Goal: Information Seeking & Learning: Learn about a topic

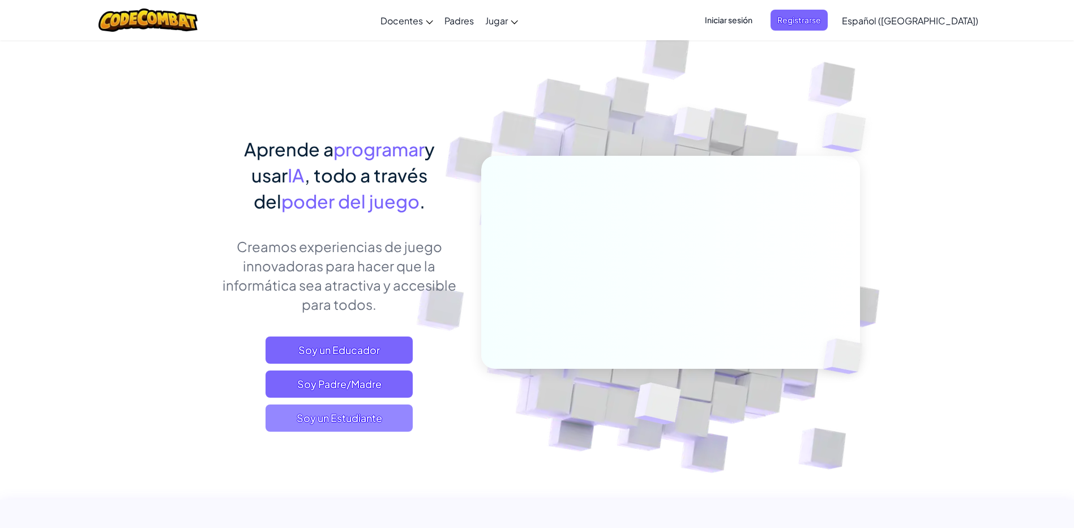
click at [357, 417] on span "Soy un Estudiante" at bounding box center [339, 417] width 147 height 27
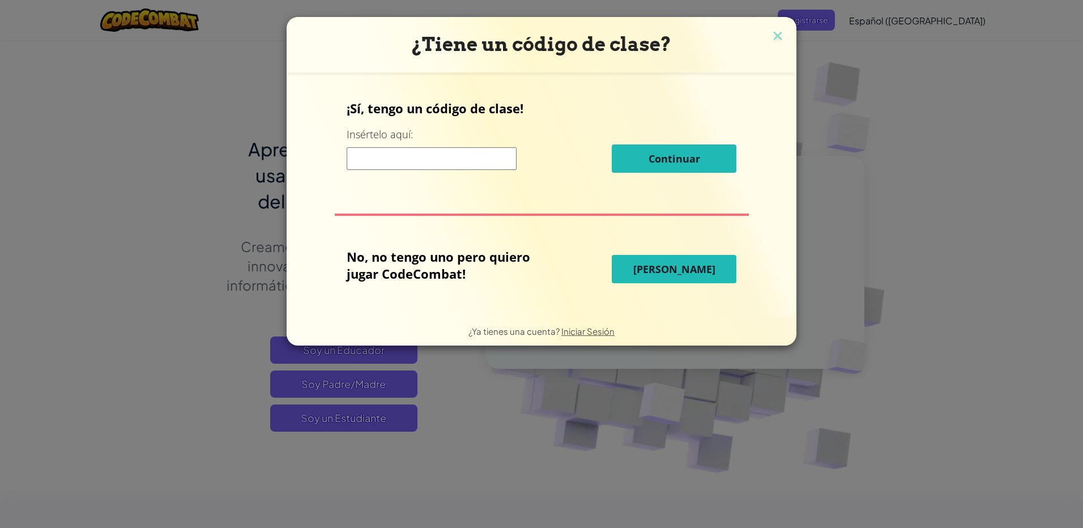
click at [438, 152] on input at bounding box center [432, 158] width 170 height 23
click at [679, 270] on span "[PERSON_NAME]" at bounding box center [674, 269] width 82 height 14
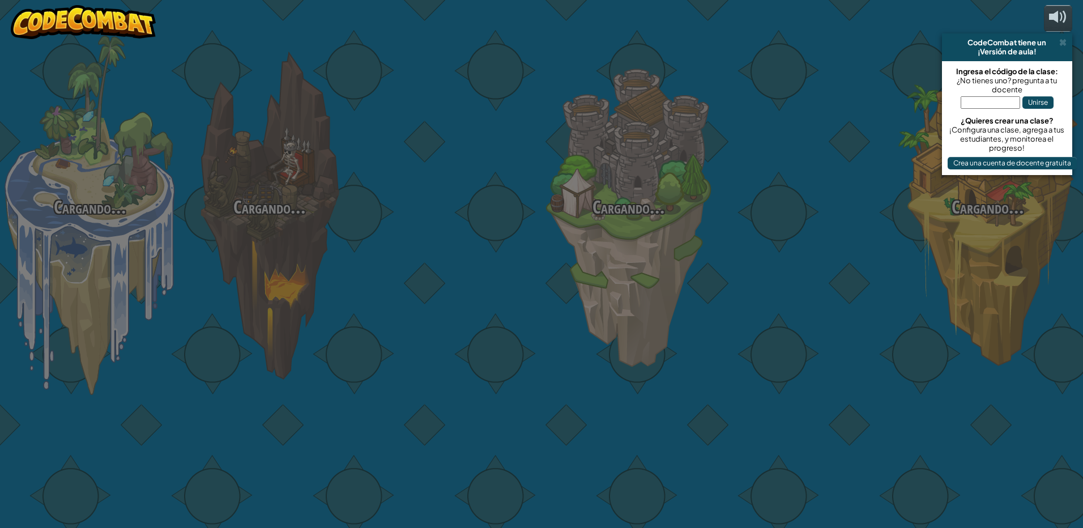
select select "es-419"
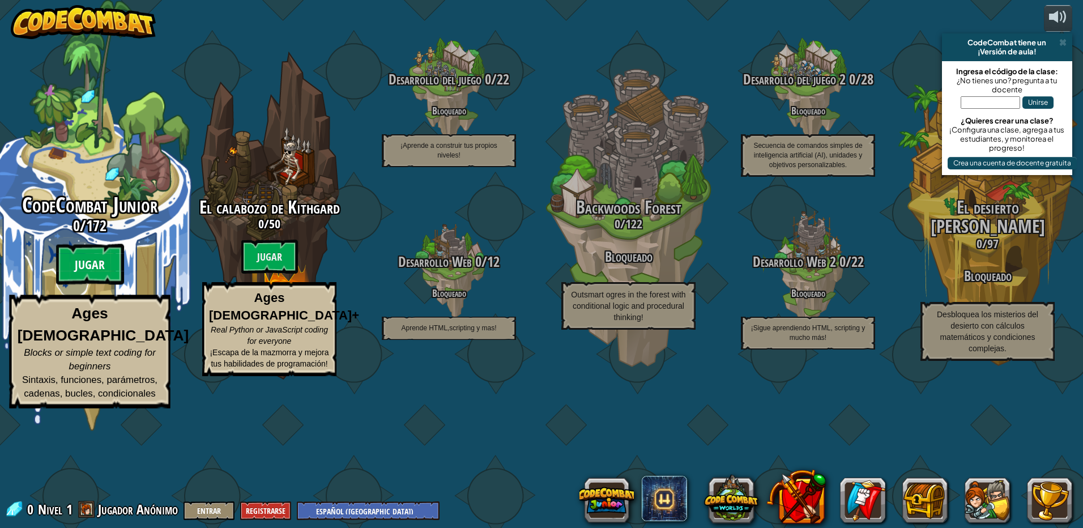
click at [106, 285] on btn "Jugar" at bounding box center [90, 264] width 68 height 41
select select "es-419"
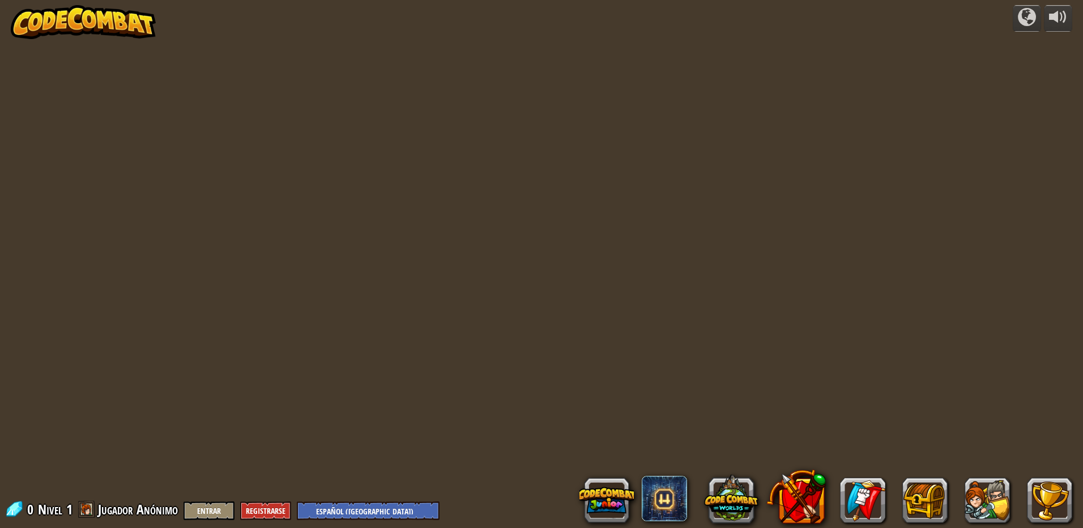
select select "es-419"
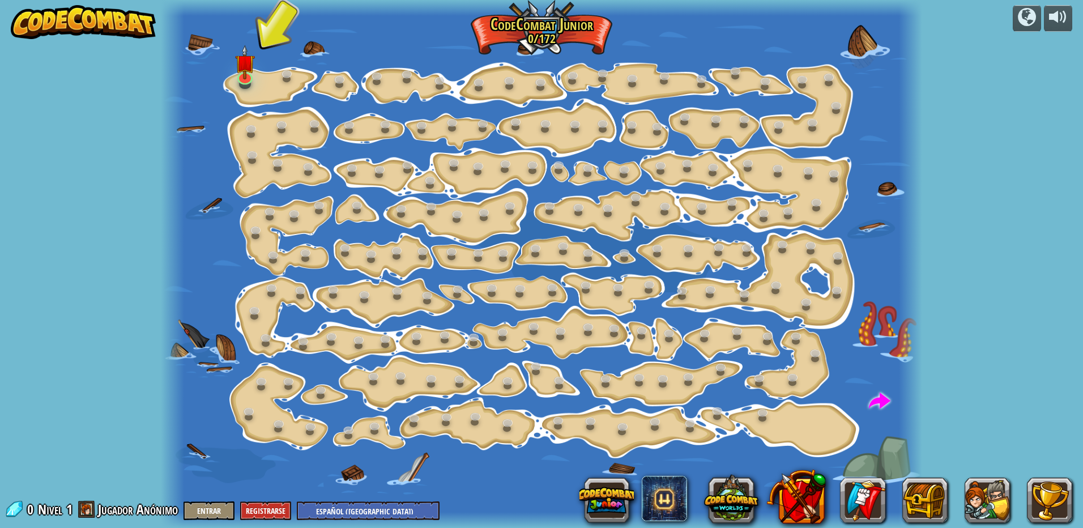
click at [231, 75] on div at bounding box center [541, 264] width 760 height 528
click at [238, 76] on img at bounding box center [245, 54] width 20 height 46
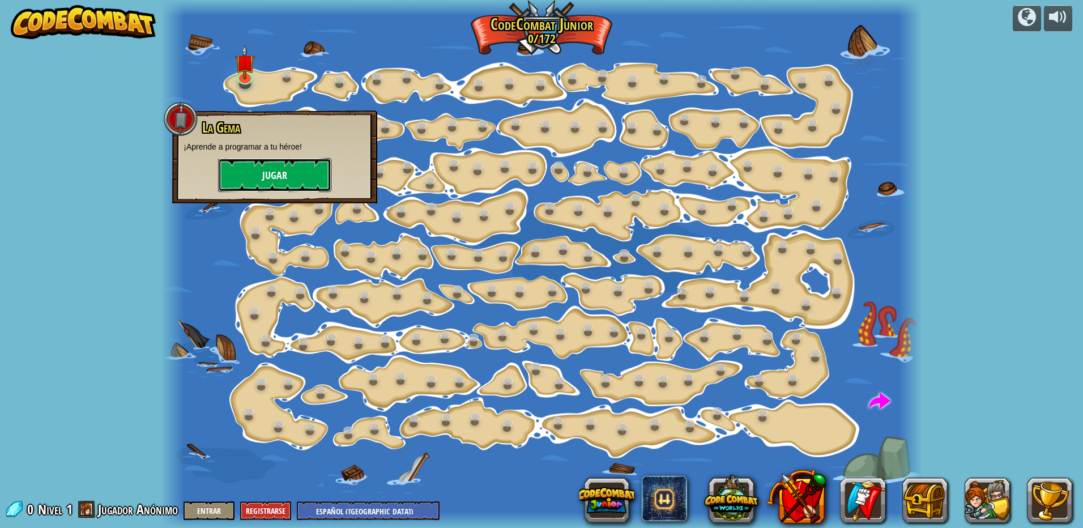
click at [272, 183] on button "Jugar" at bounding box center [274, 175] width 113 height 34
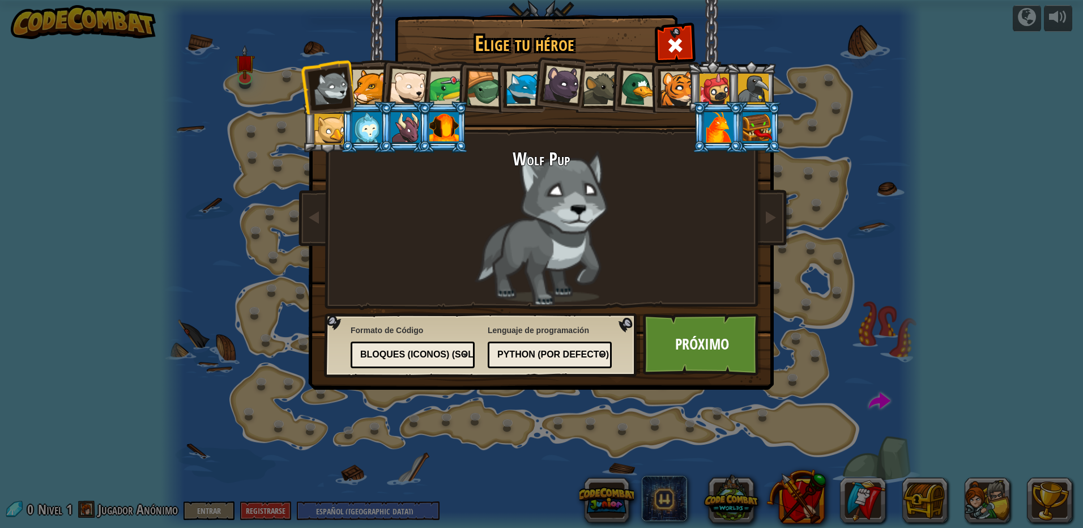
click at [365, 82] on div at bounding box center [369, 87] width 35 height 35
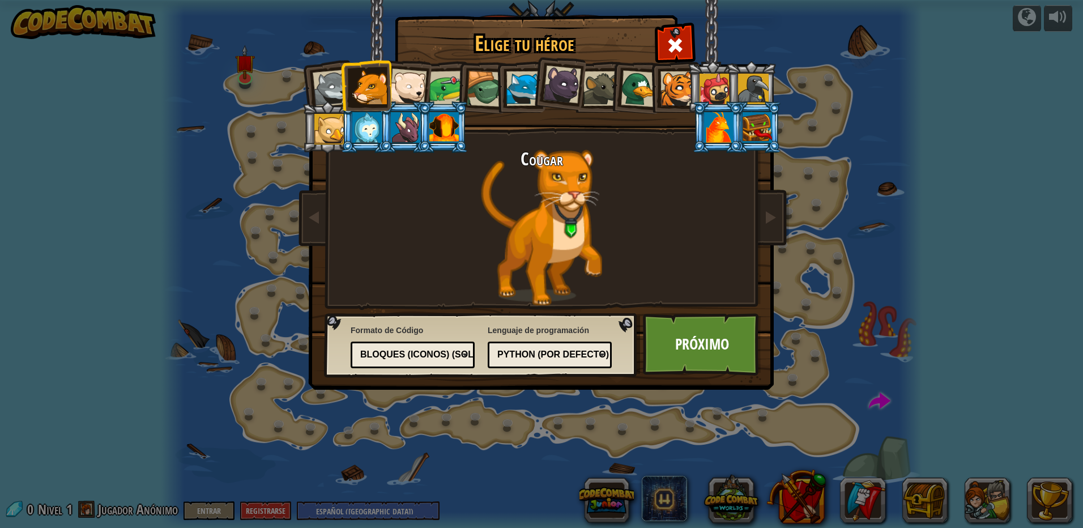
click at [439, 116] on div at bounding box center [443, 127] width 29 height 31
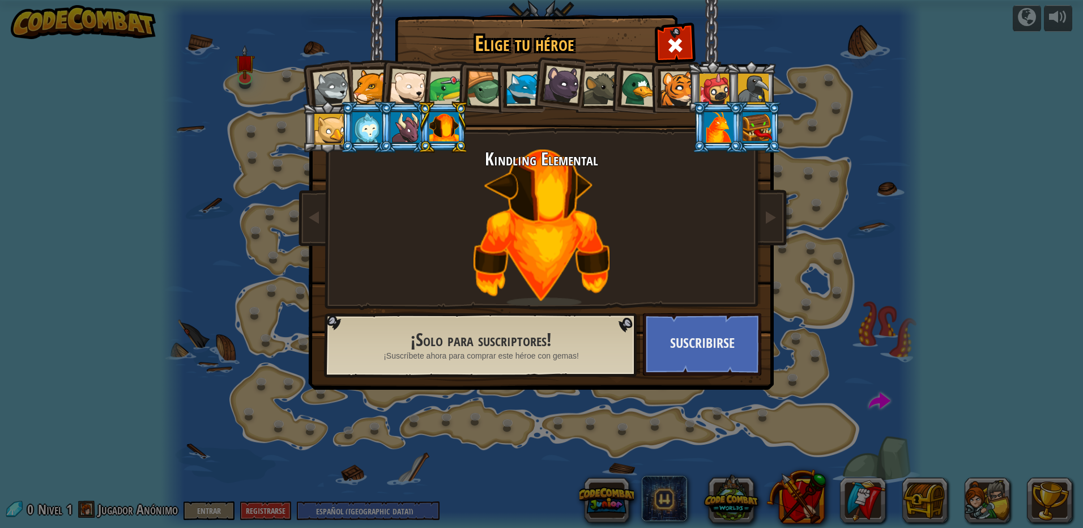
click at [372, 88] on div at bounding box center [369, 87] width 35 height 35
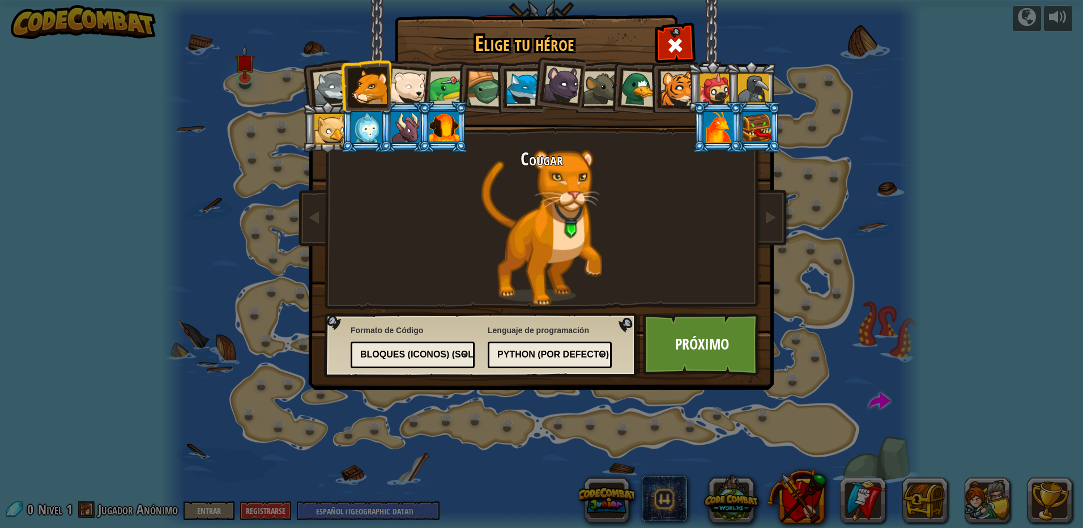
click at [332, 84] on div at bounding box center [331, 88] width 37 height 37
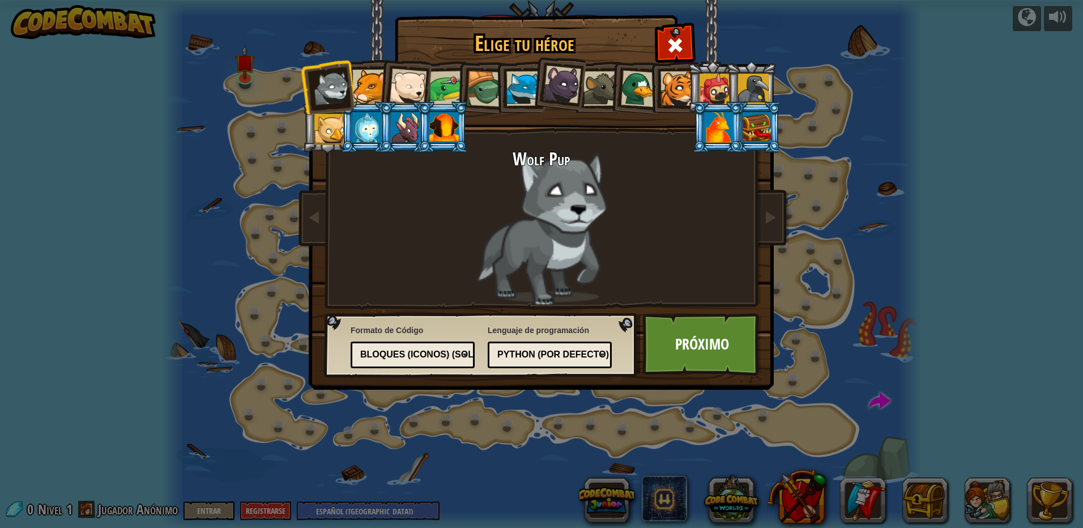
click at [745, 90] on div at bounding box center [753, 89] width 31 height 31
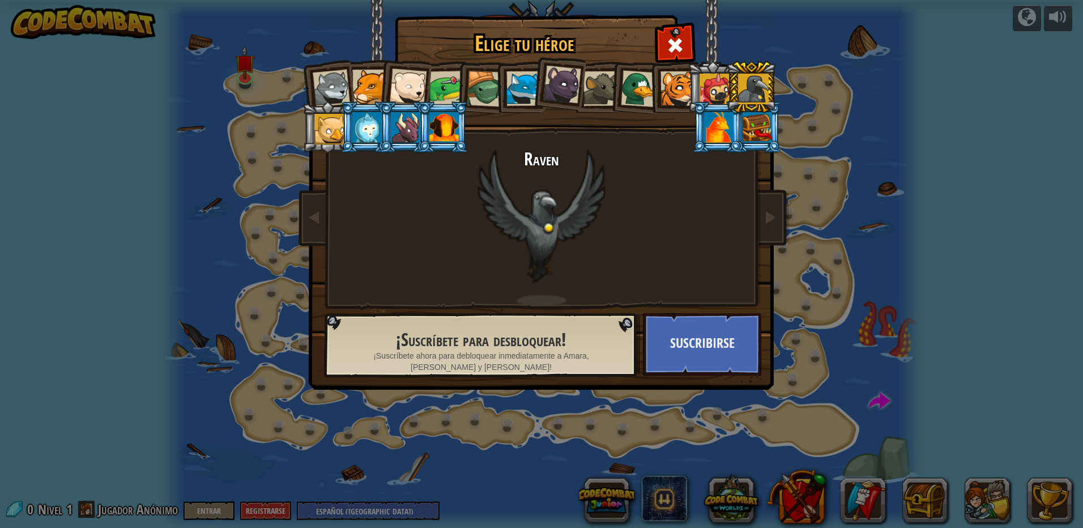
click at [559, 92] on div at bounding box center [562, 85] width 38 height 38
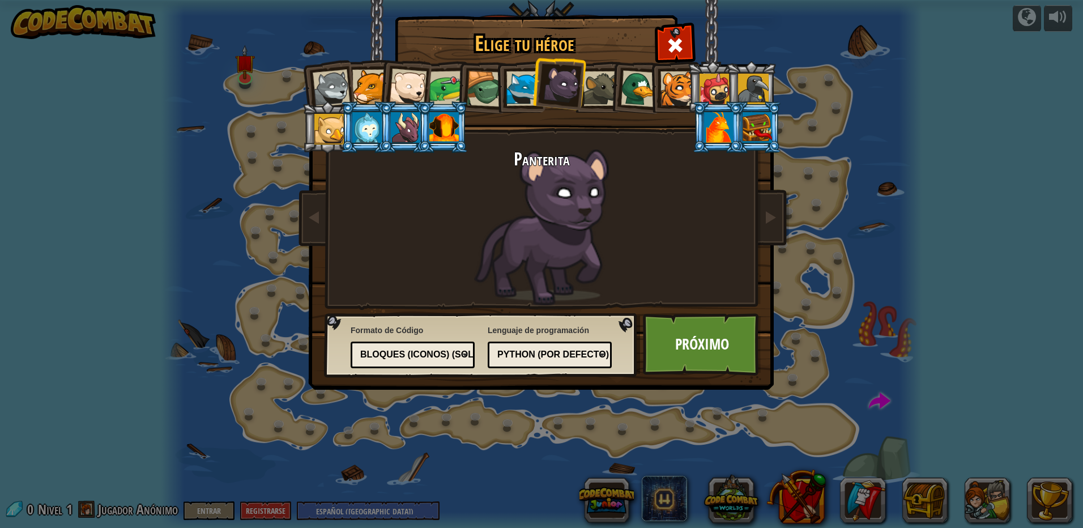
click at [520, 82] on div at bounding box center [523, 88] width 35 height 35
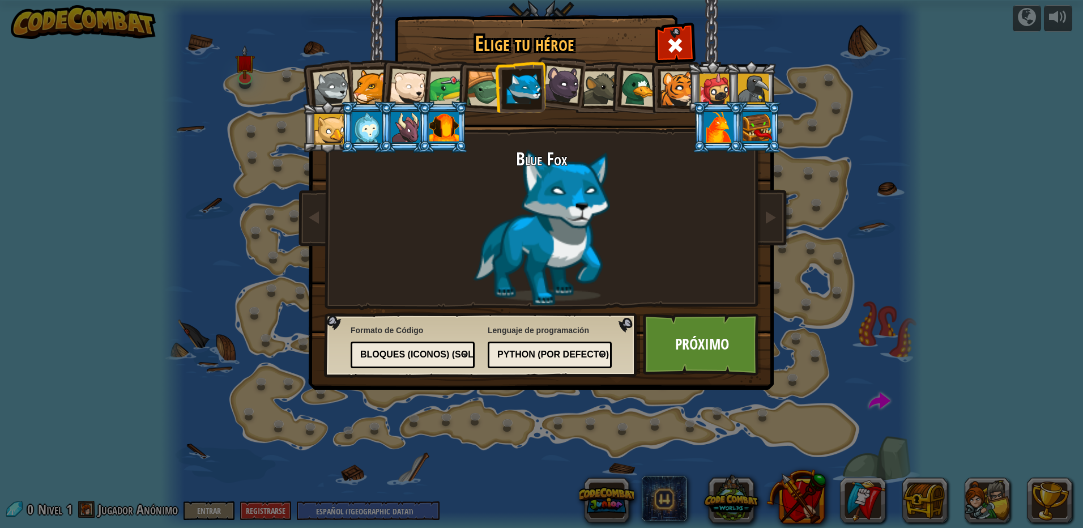
click at [314, 88] on div at bounding box center [331, 88] width 37 height 37
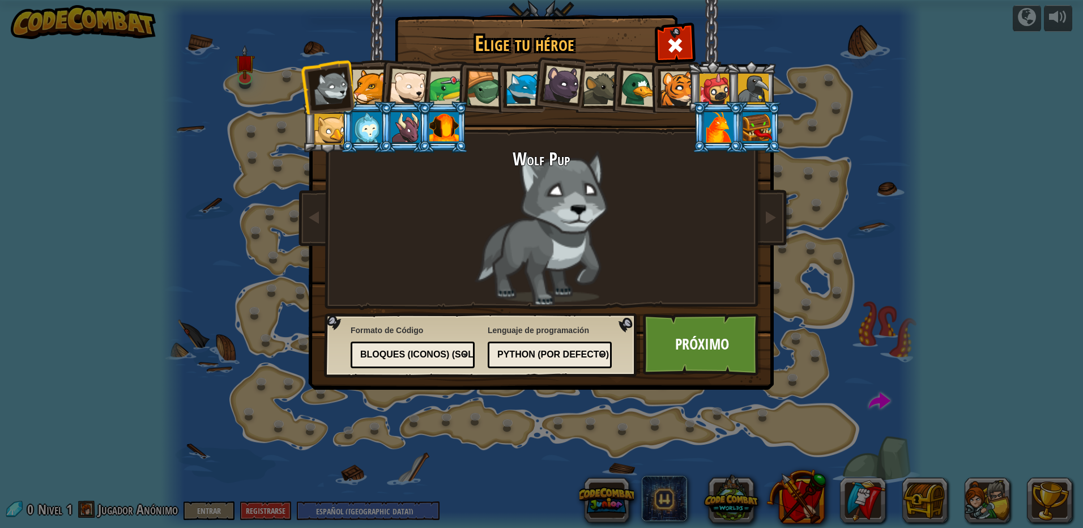
click at [332, 85] on div at bounding box center [331, 88] width 37 height 37
click at [722, 347] on link "Próximo" at bounding box center [702, 344] width 118 height 62
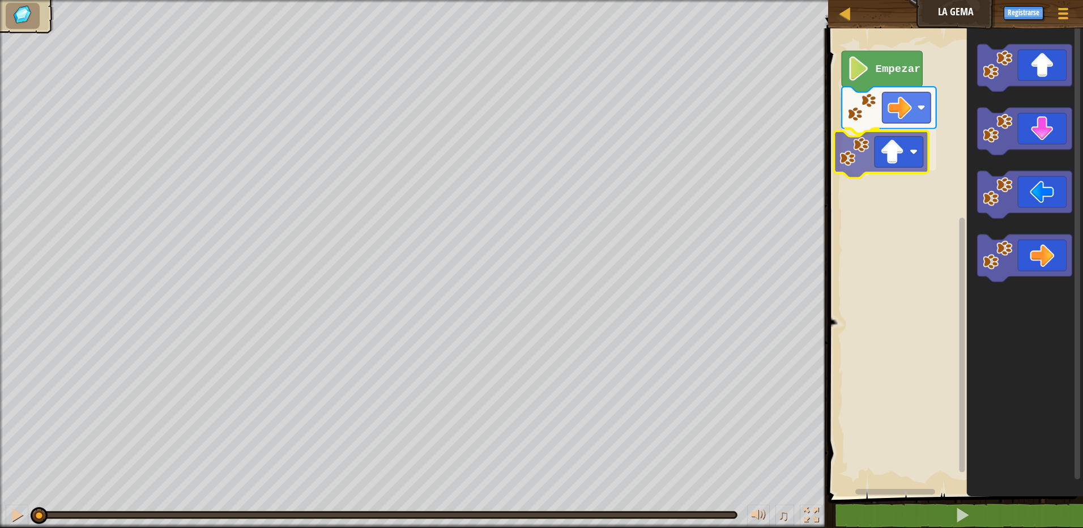
click at [910, 135] on div "Empezar" at bounding box center [953, 259] width 258 height 473
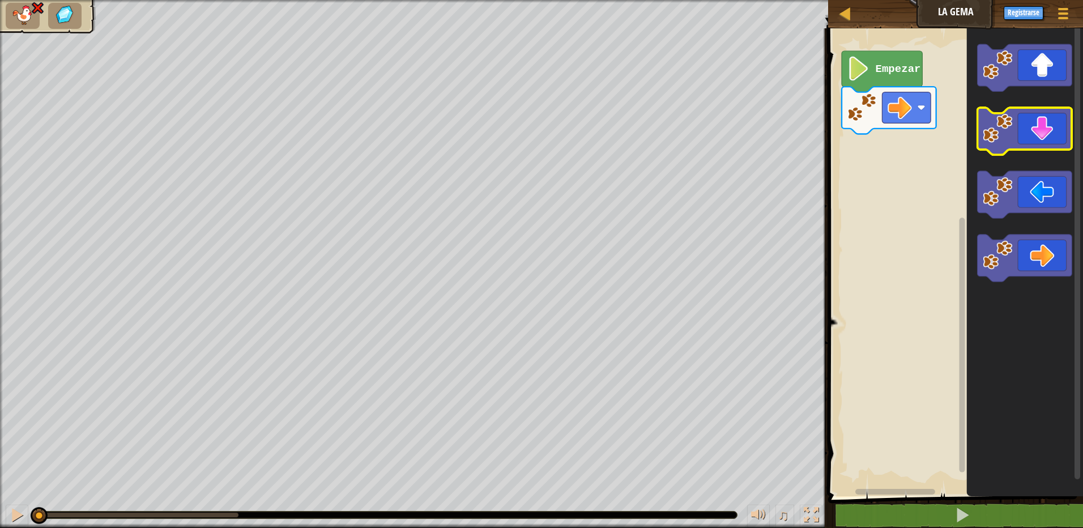
click at [1041, 129] on icon "Espacio de trabajo de Blockly" at bounding box center [1024, 131] width 95 height 47
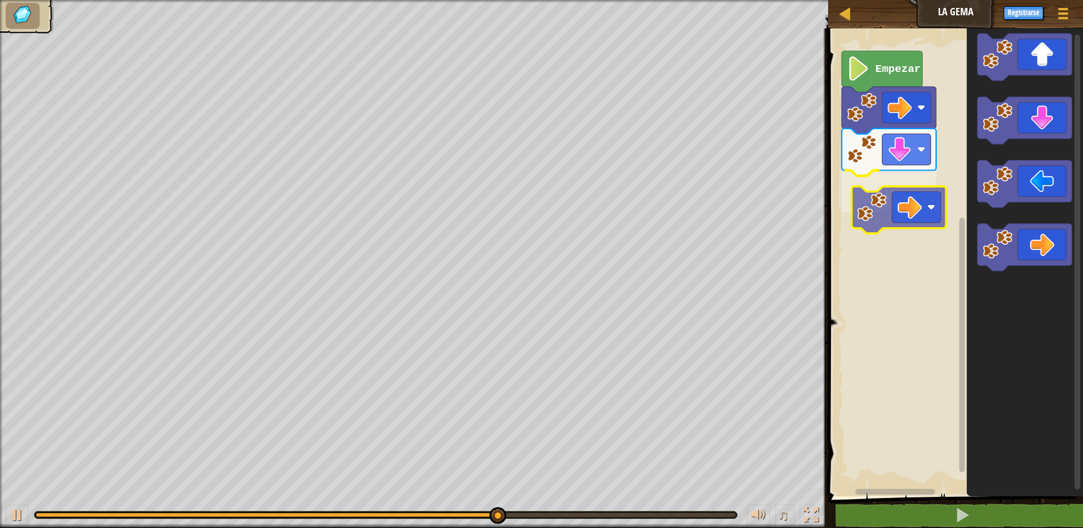
click at [885, 207] on div "Empezar" at bounding box center [953, 259] width 258 height 473
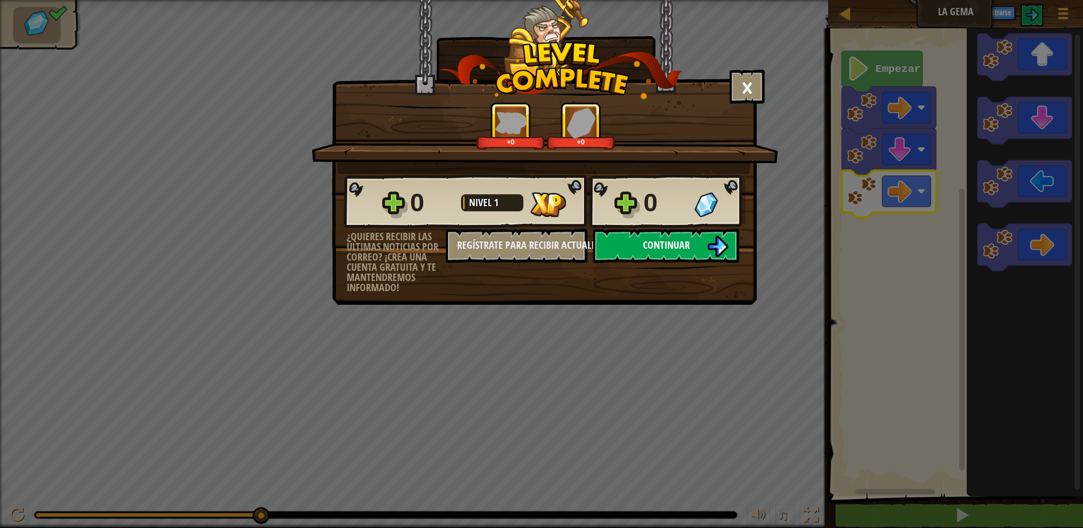
click at [685, 239] on span "Continuar" at bounding box center [666, 245] width 47 height 14
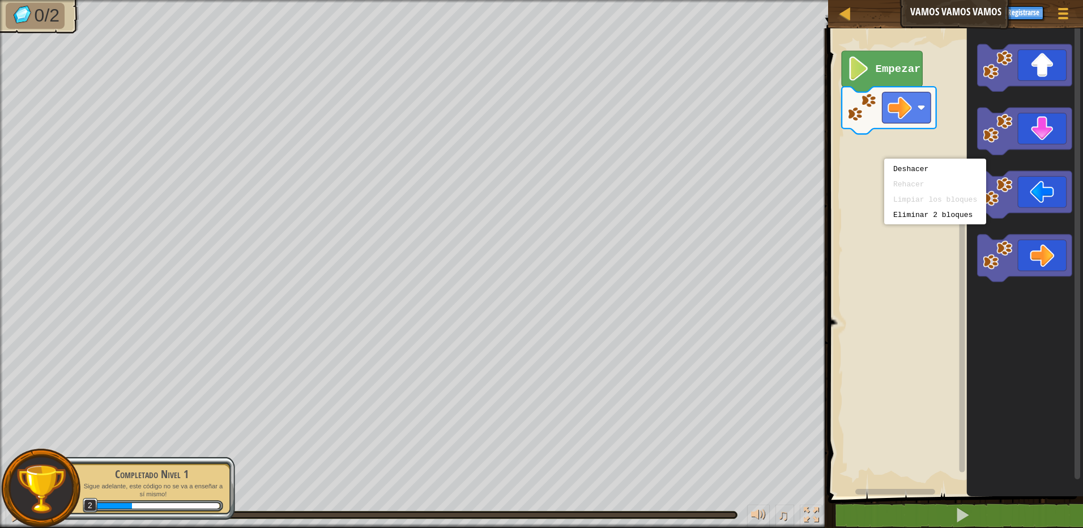
click at [864, 163] on rect "Espacio de trabajo de Blockly" at bounding box center [953, 259] width 258 height 473
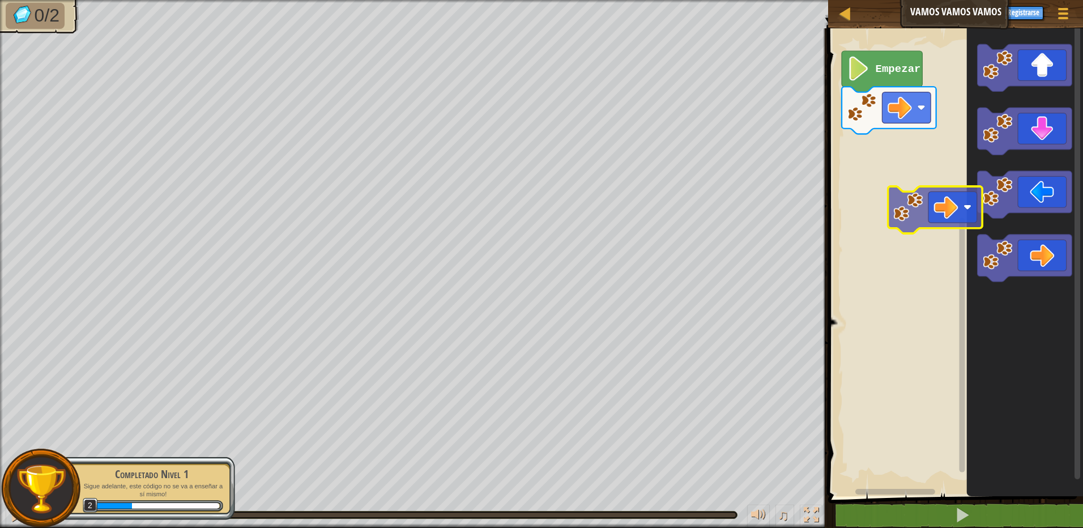
click at [884, 178] on div "Empezar" at bounding box center [953, 259] width 258 height 473
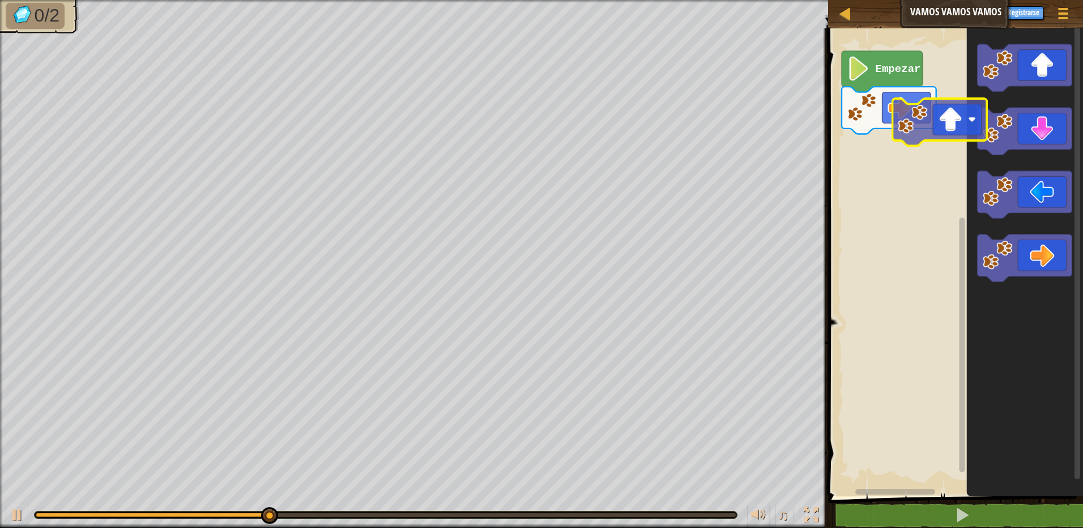
click at [899, 144] on div "Empezar" at bounding box center [953, 259] width 258 height 473
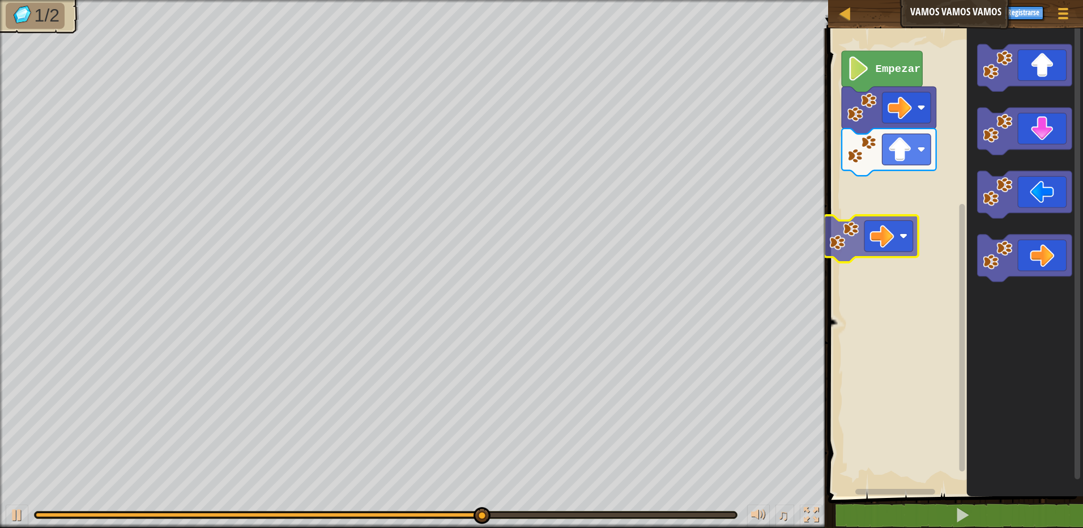
click at [873, 231] on div "Empezar" at bounding box center [953, 259] width 258 height 473
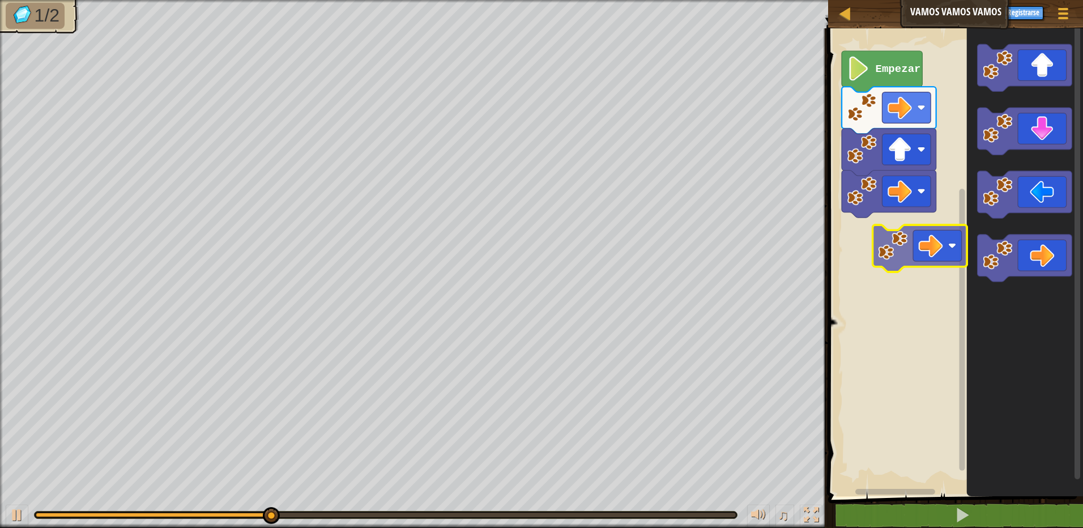
click at [874, 242] on div "Empezar" at bounding box center [953, 259] width 258 height 473
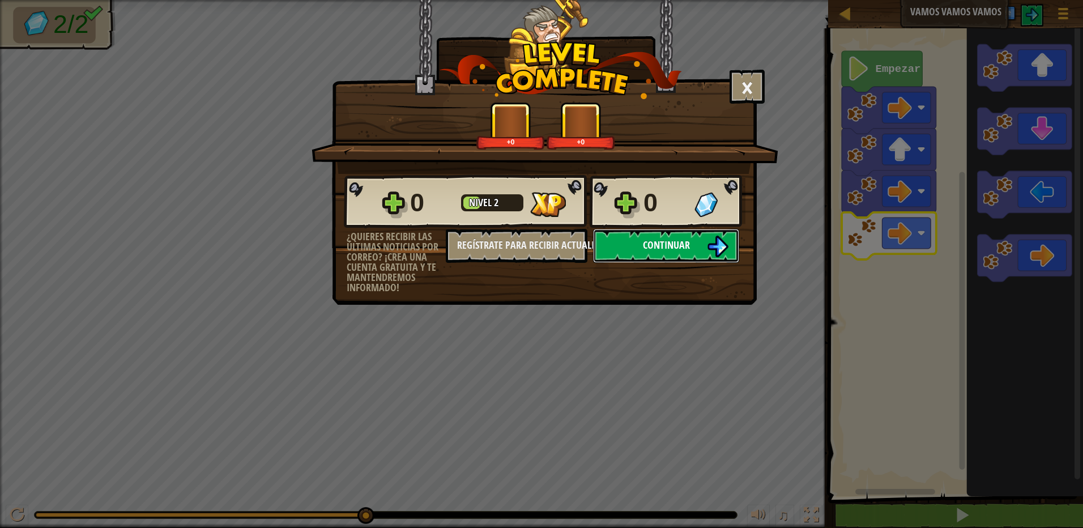
click at [698, 255] on button "Continuar" at bounding box center [666, 246] width 146 height 34
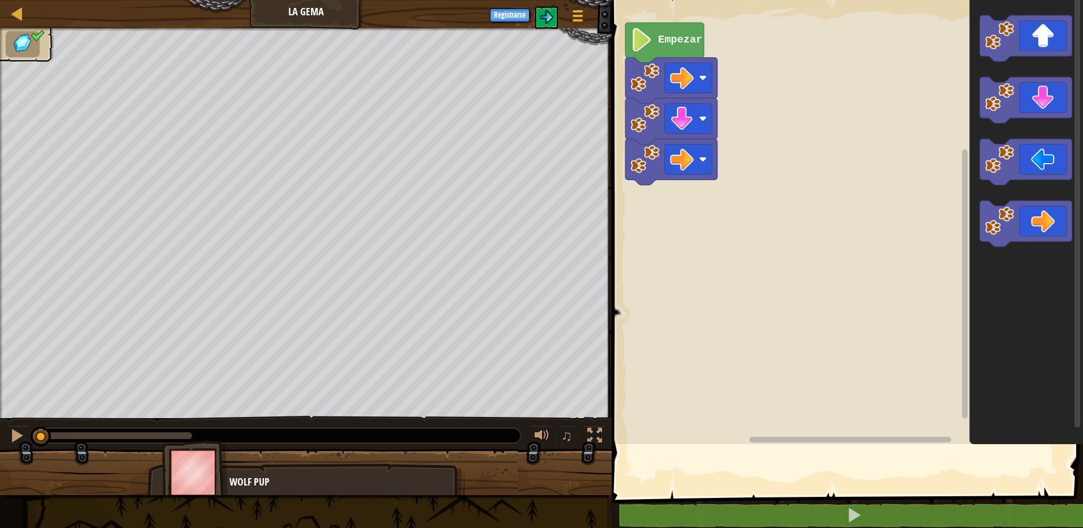
select select "es-419"
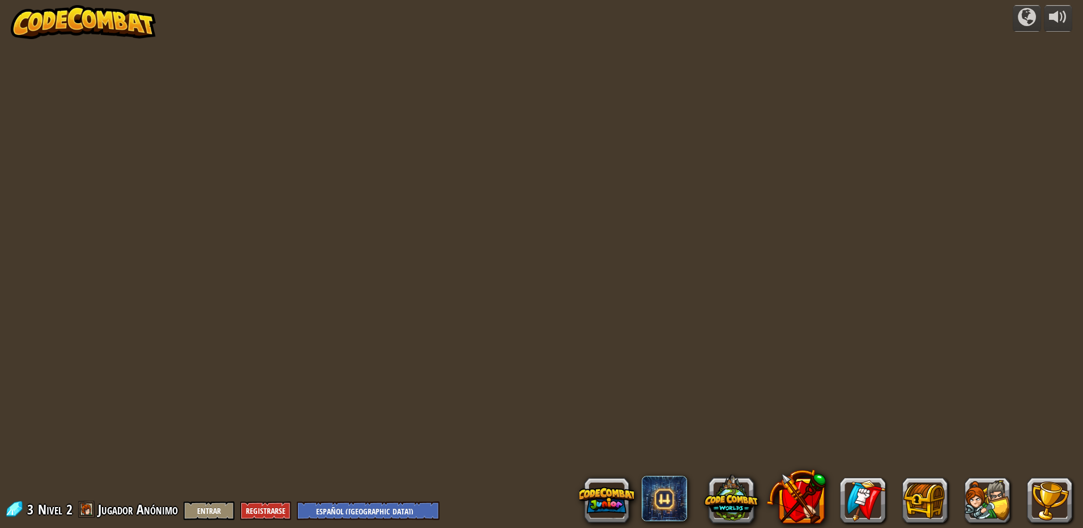
select select "es-419"
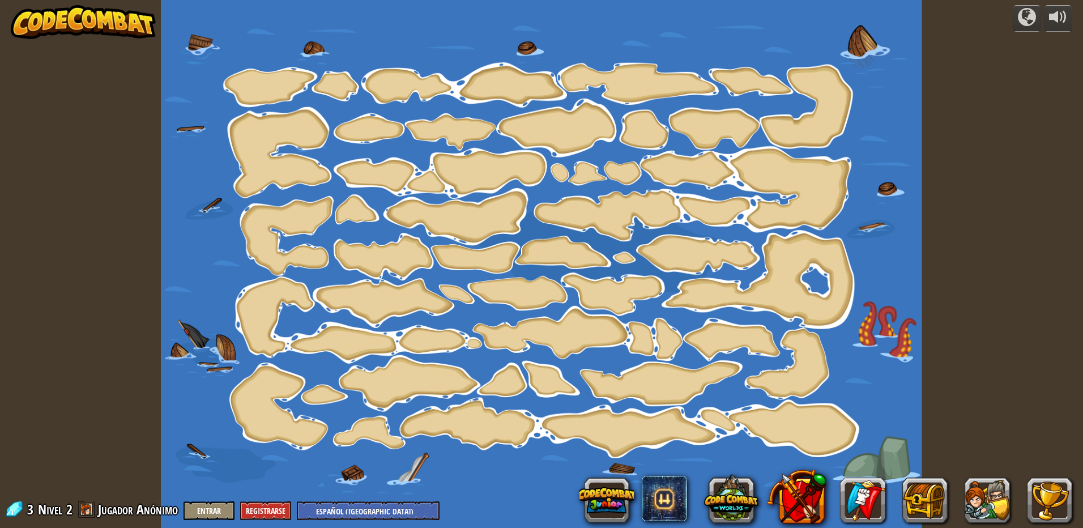
select select "es-419"
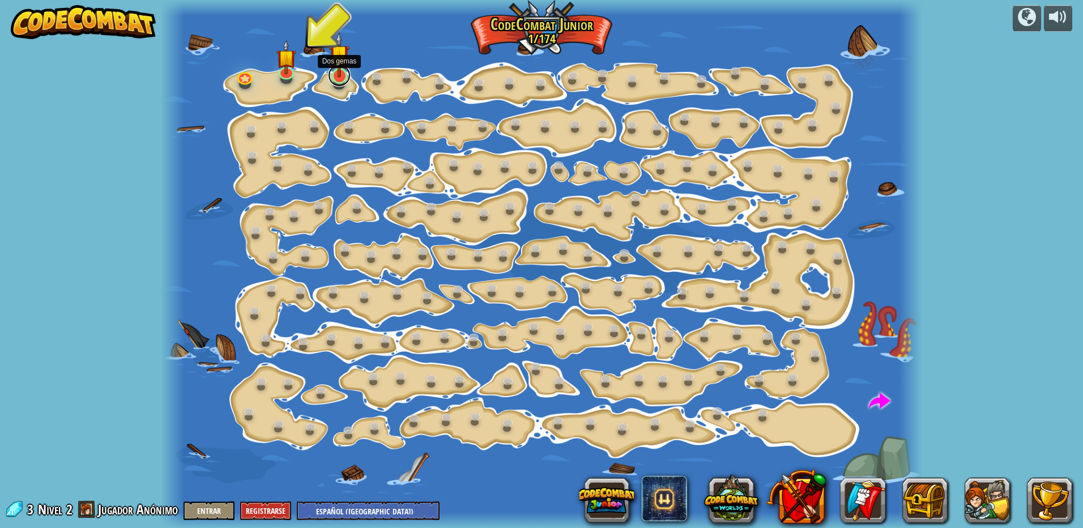
click at [341, 79] on link at bounding box center [339, 75] width 23 height 23
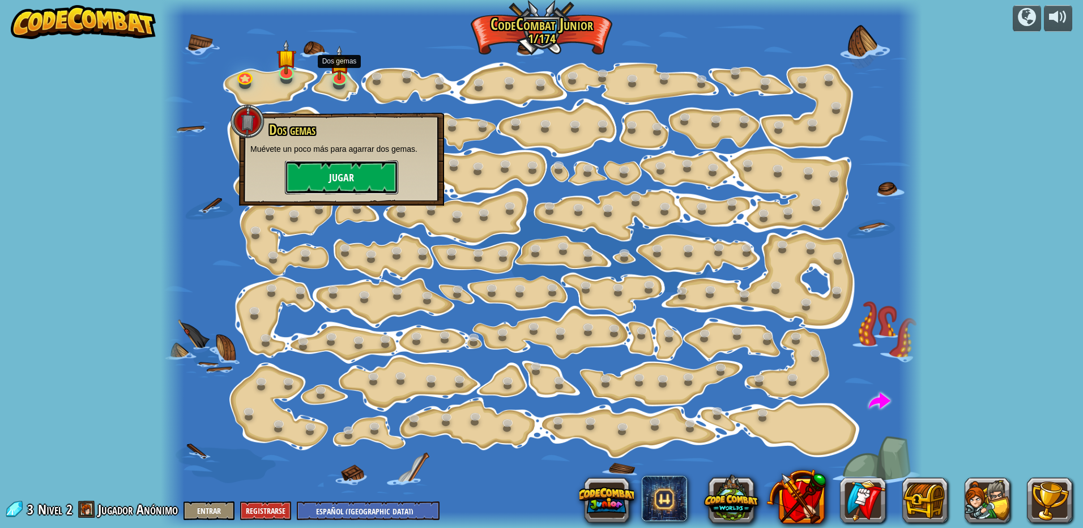
click at [357, 165] on button "Jugar" at bounding box center [341, 177] width 113 height 34
